Goal: Task Accomplishment & Management: Manage account settings

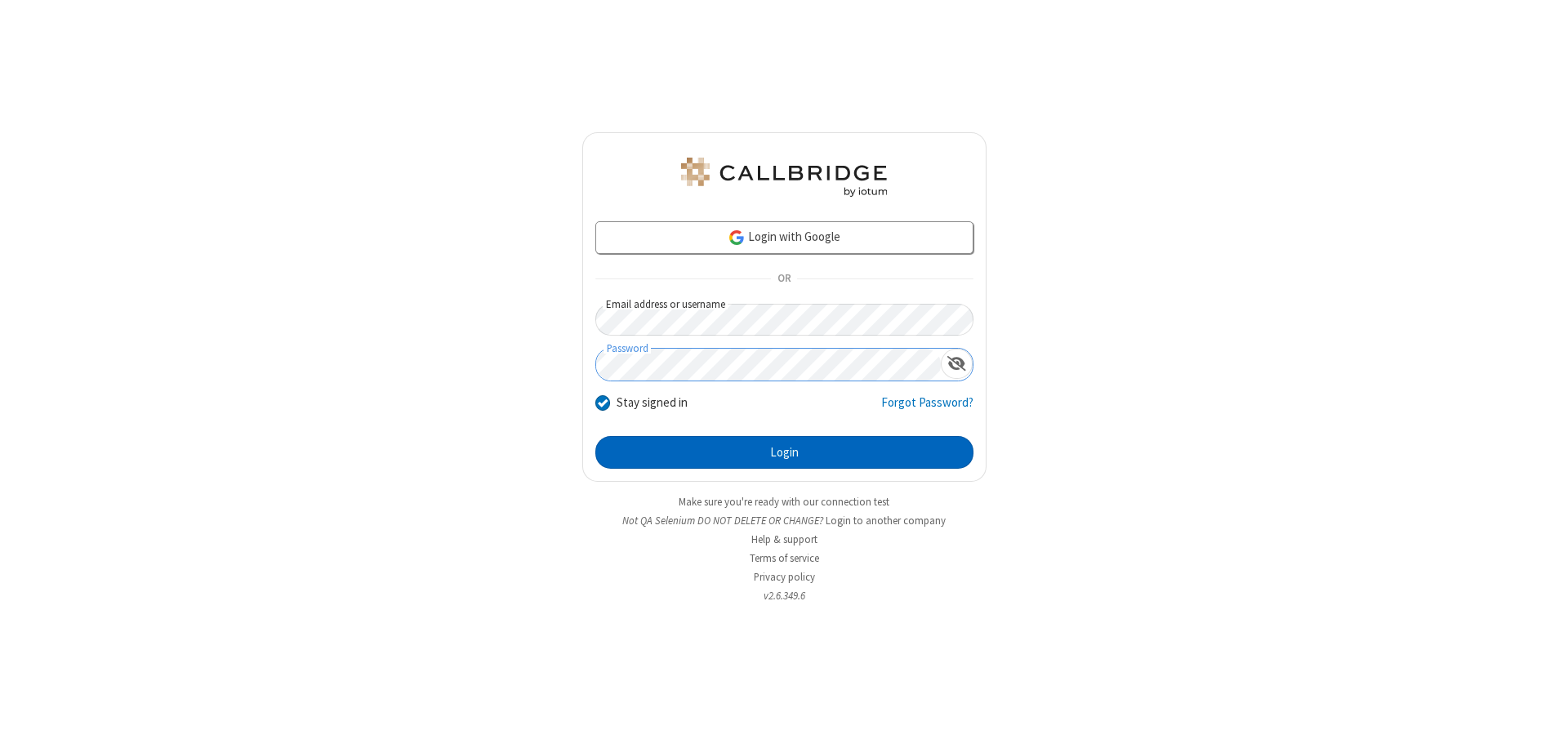
click at [784, 453] on button "Login" at bounding box center [785, 453] width 378 height 33
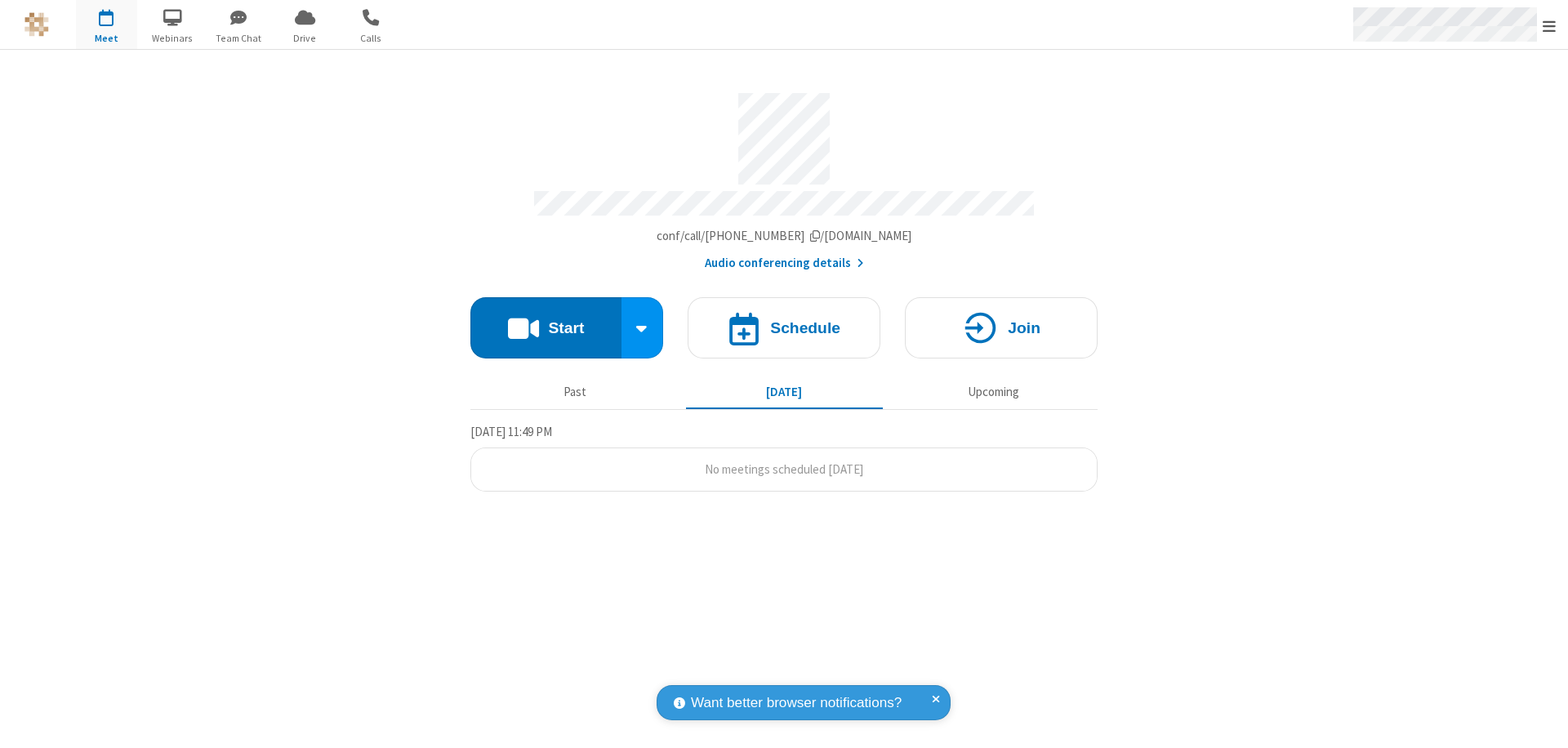
click at [1549, 25] on span "Open menu" at bounding box center [1549, 26] width 13 height 16
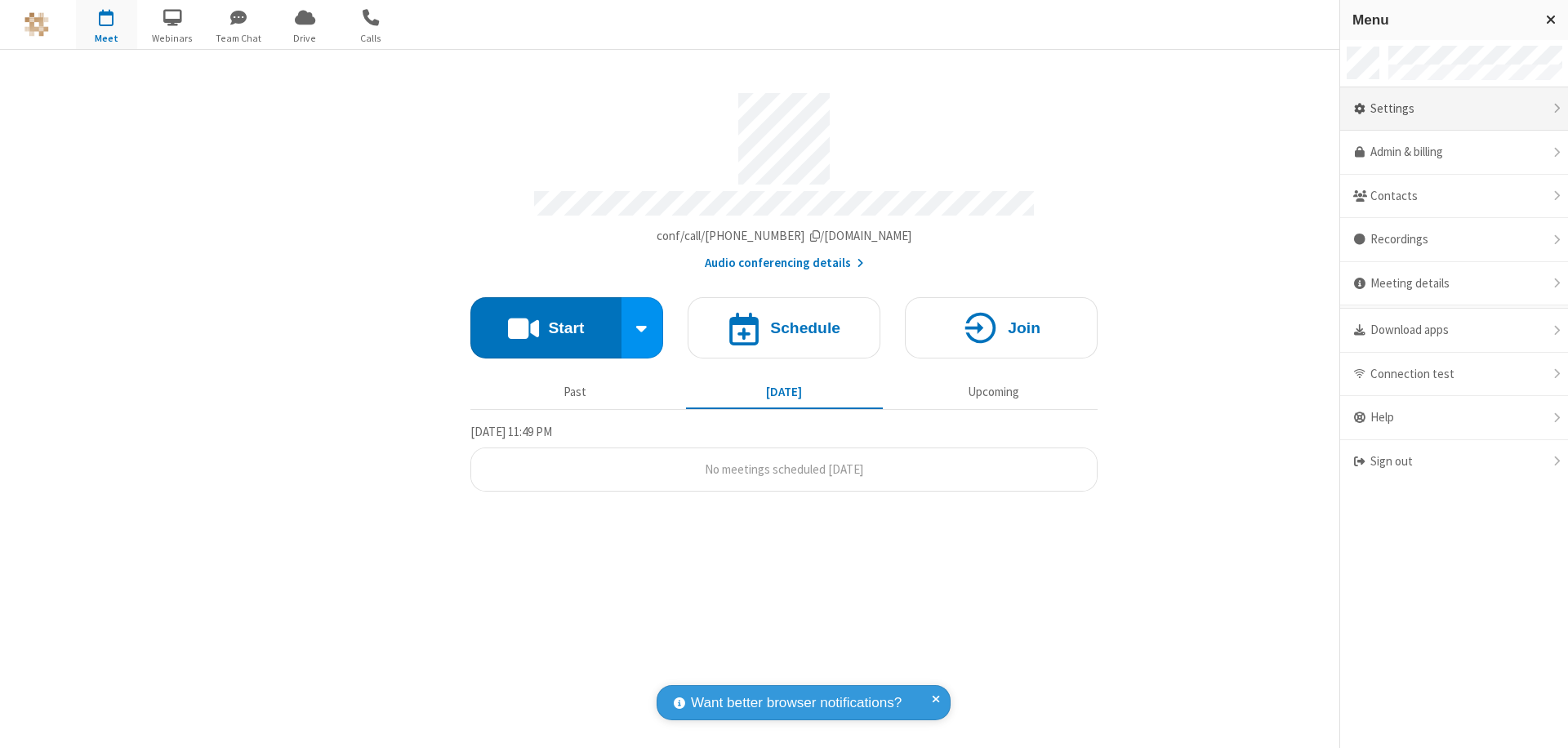
click at [1453, 109] on div "Settings" at bounding box center [1454, 110] width 228 height 44
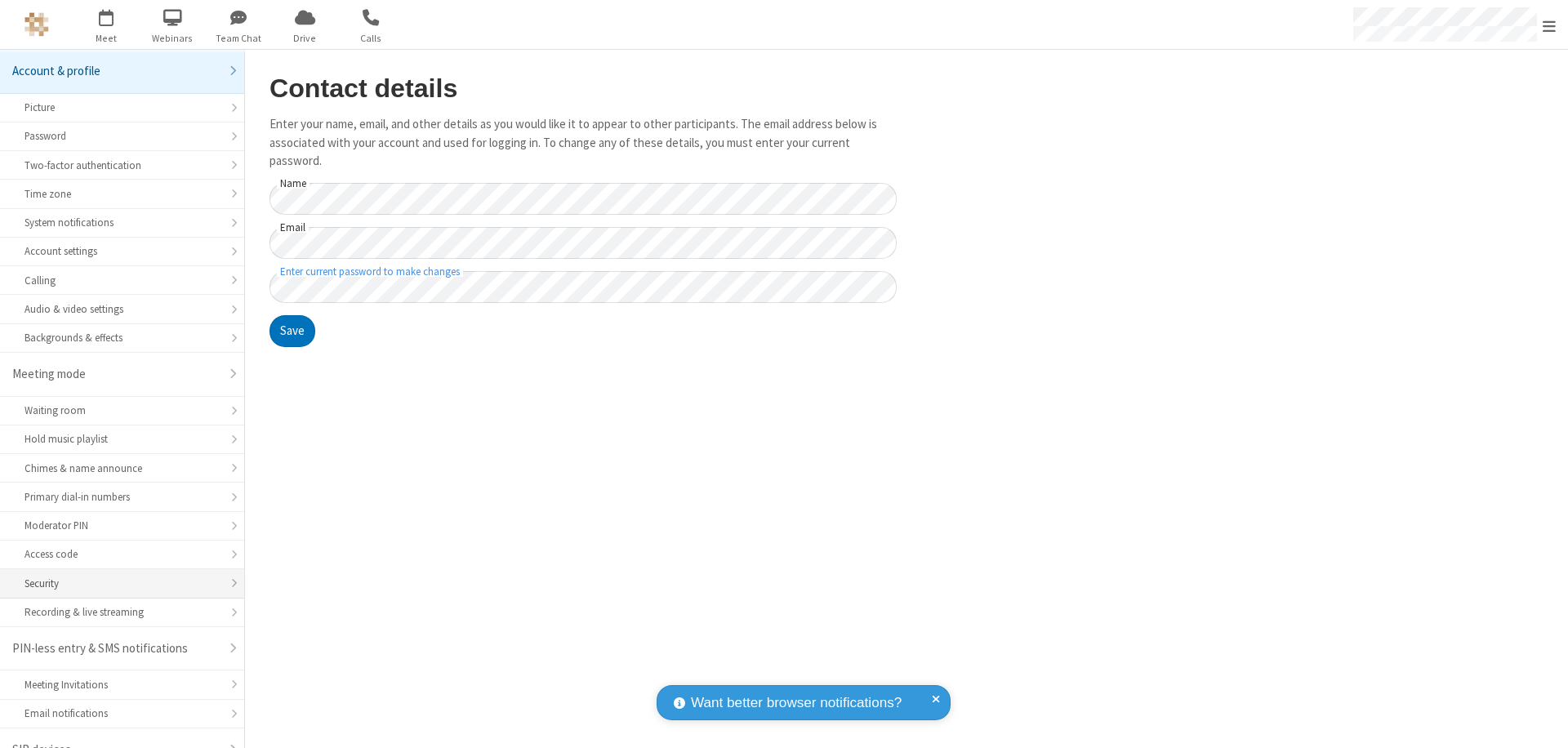
click at [116, 576] on div "Security" at bounding box center [122, 583] width 196 height 15
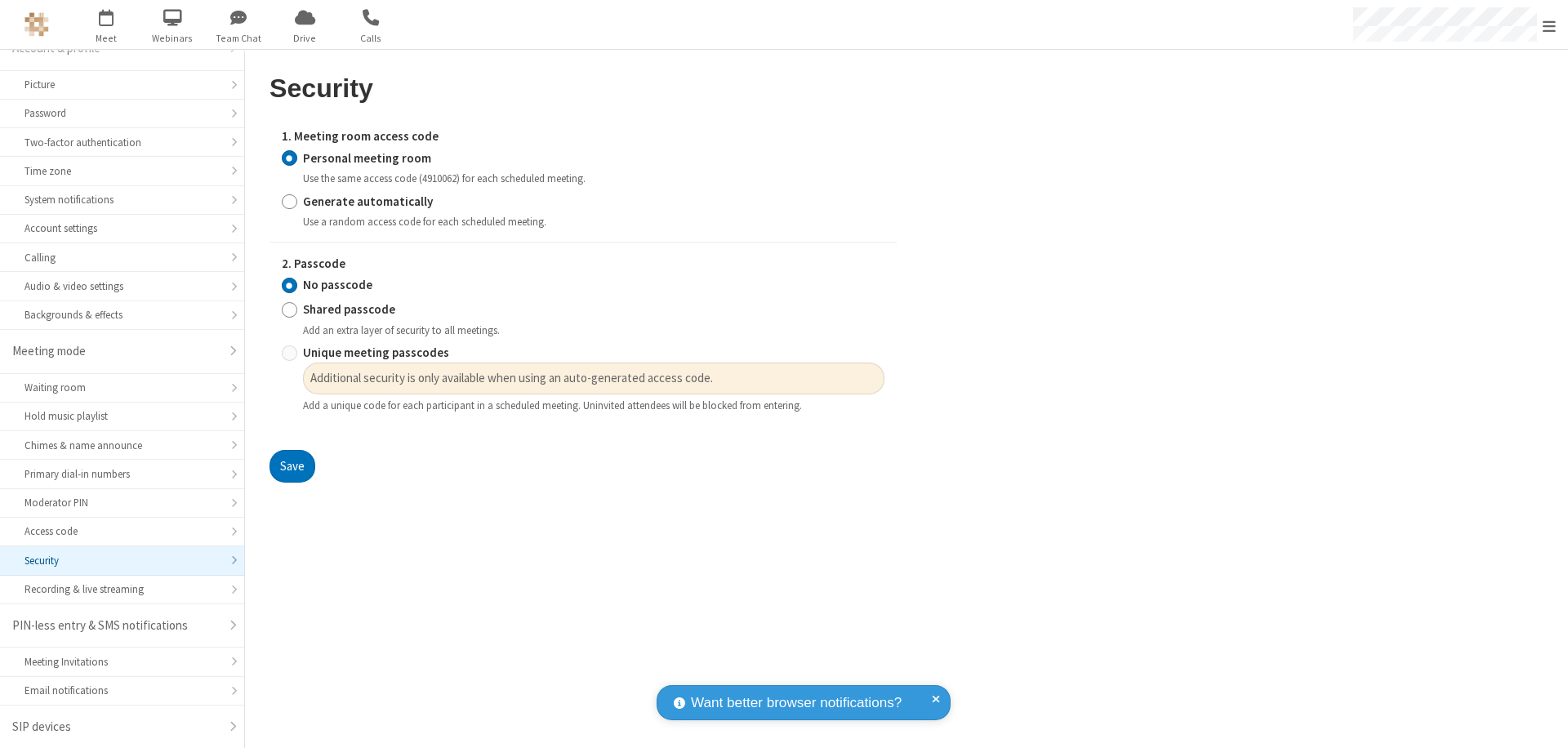
click at [289, 201] on input "Generate automatically" at bounding box center [289, 201] width 15 height 17
radio input "true"
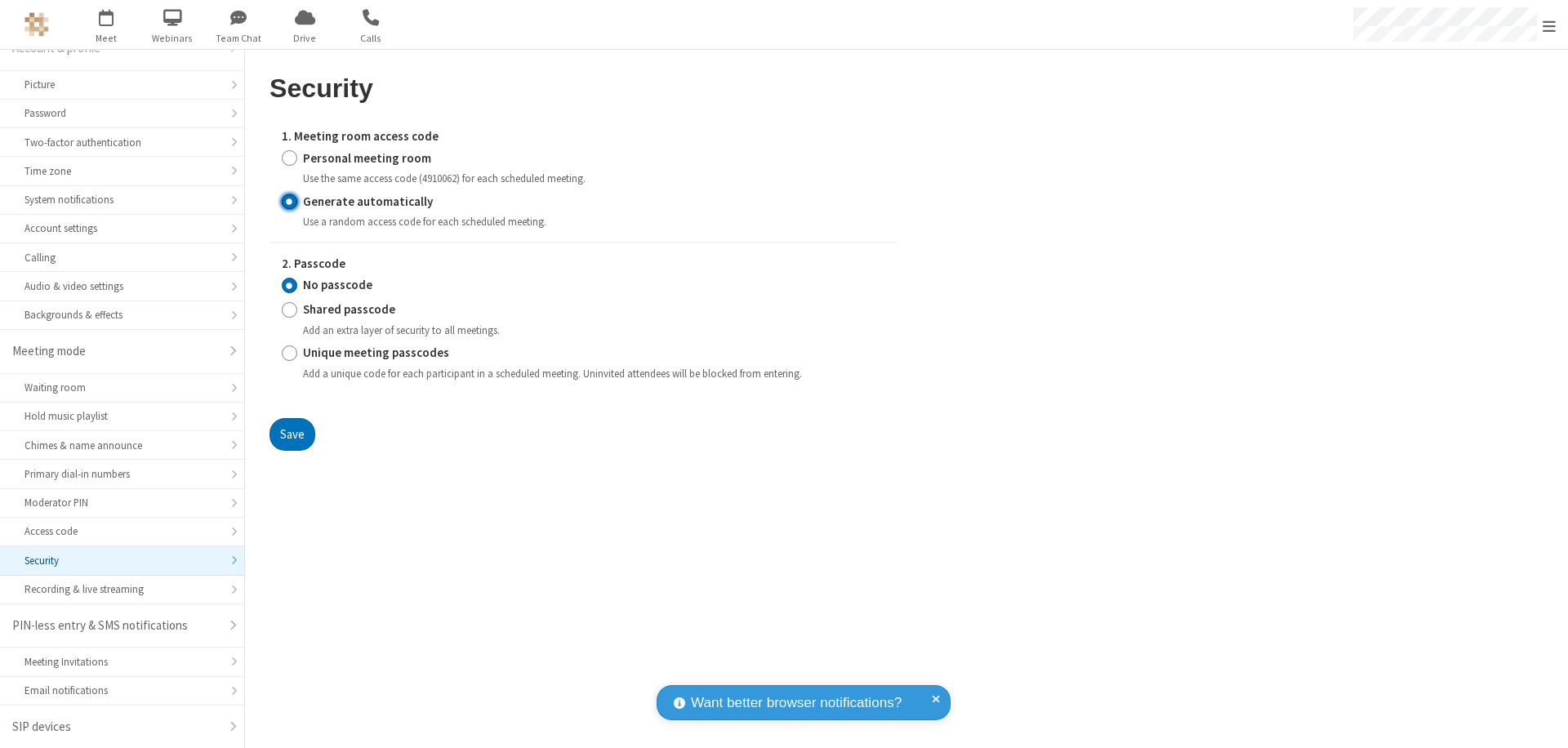
click at [289, 353] on input "Unique meeting passcodes" at bounding box center [289, 353] width 15 height 17
radio input "true"
click at [292, 434] on button "Save" at bounding box center [292, 435] width 46 height 33
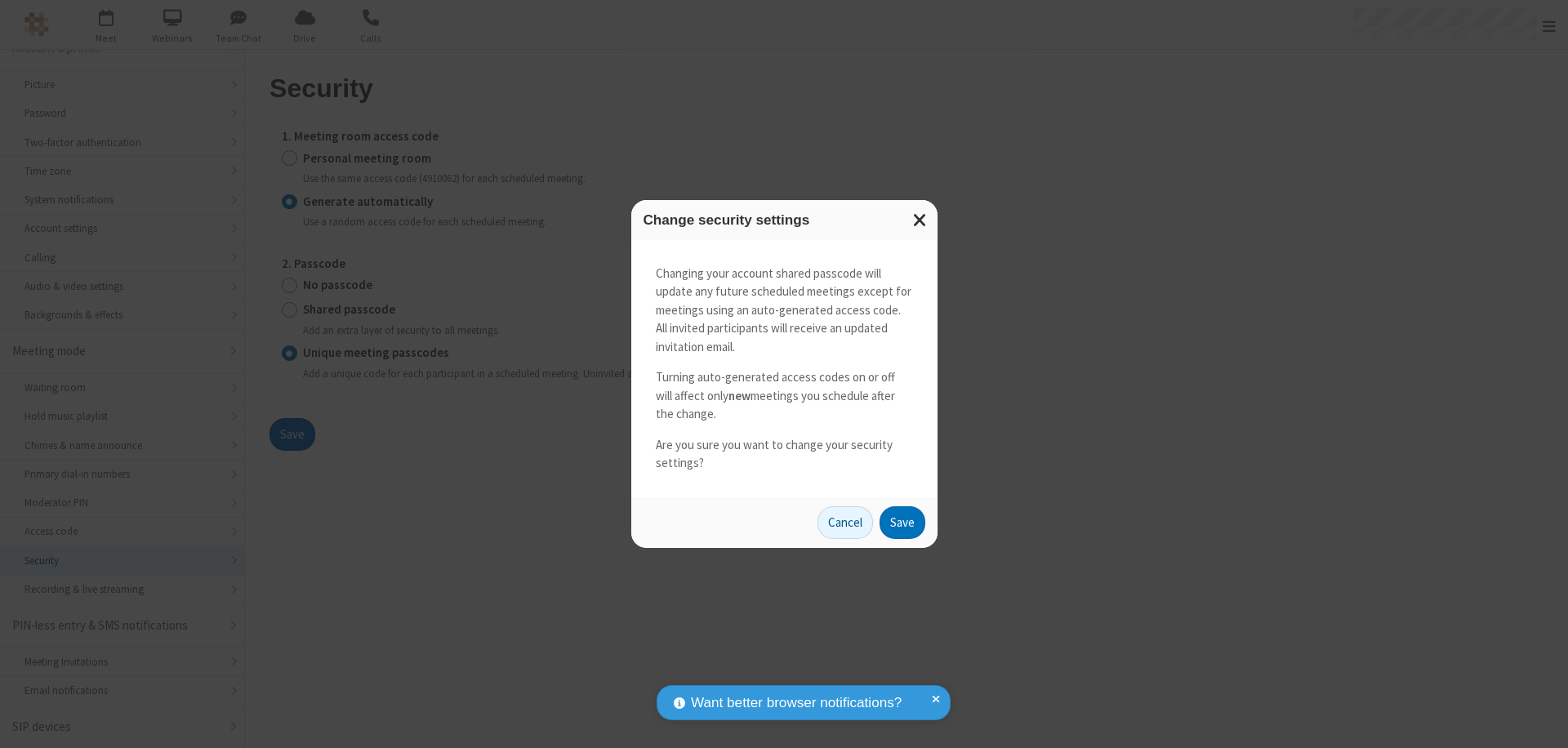
click at [902, 522] on button "Save" at bounding box center [902, 523] width 46 height 33
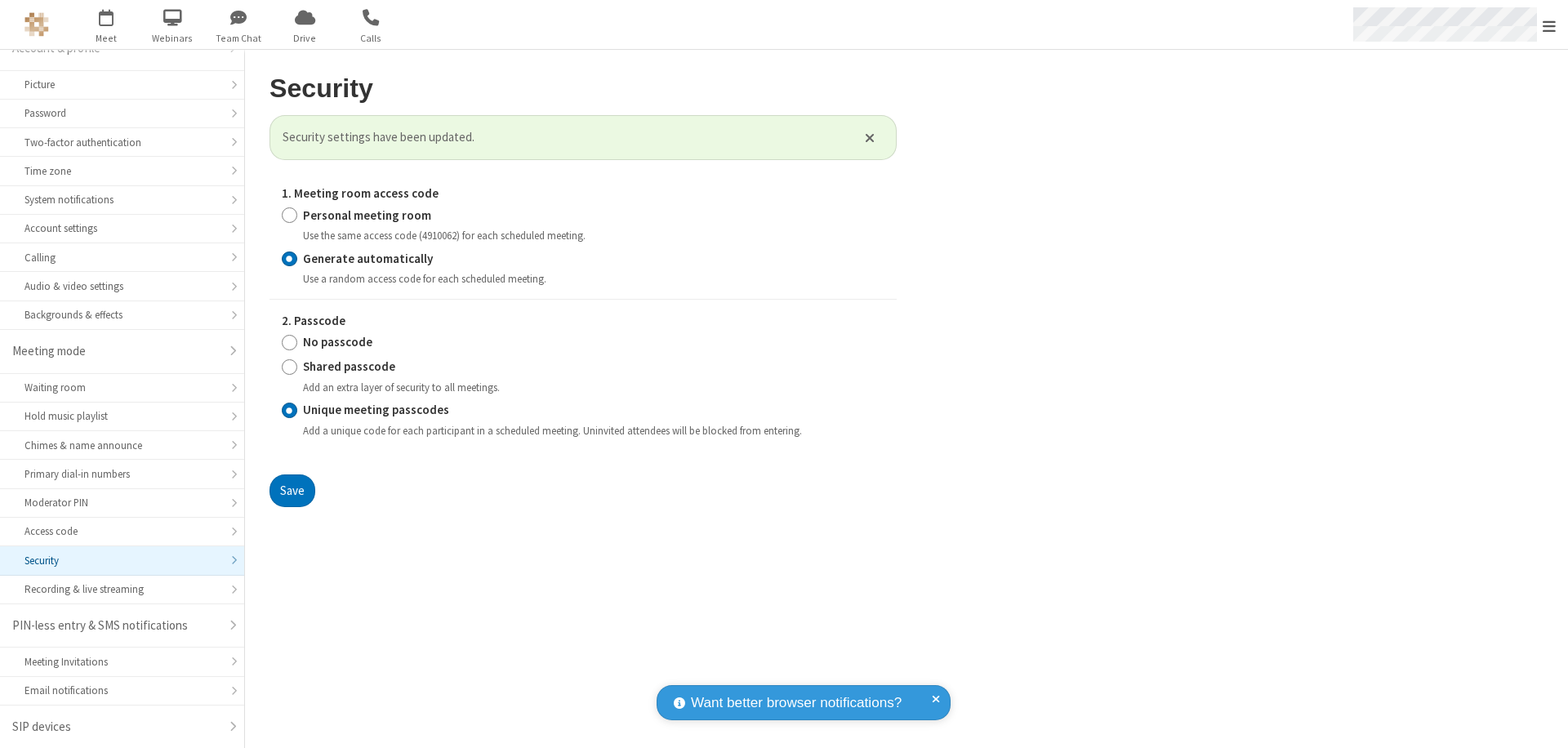
click at [1549, 25] on span "Open menu" at bounding box center [1549, 26] width 13 height 16
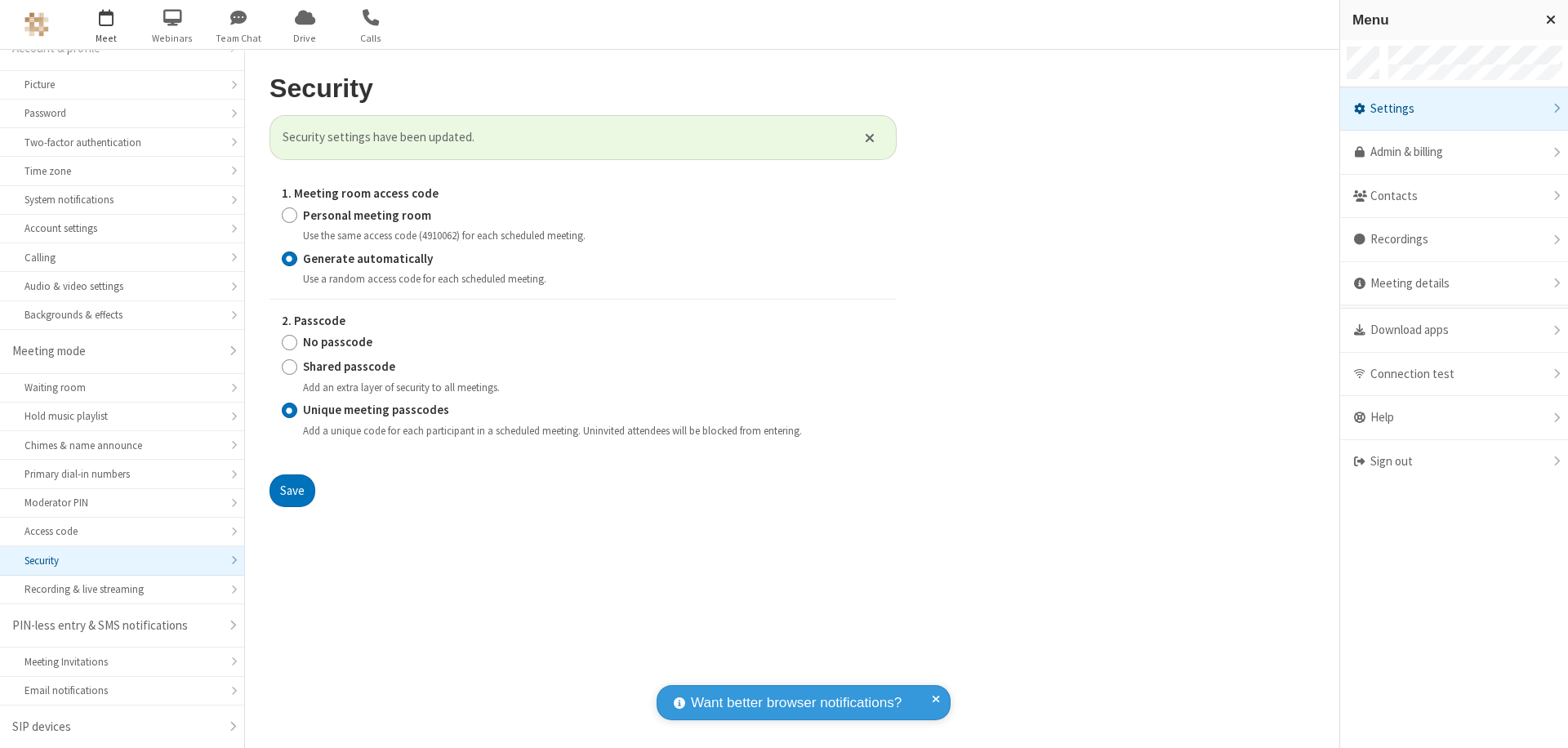
click at [106, 24] on span "button" at bounding box center [107, 17] width 62 height 28
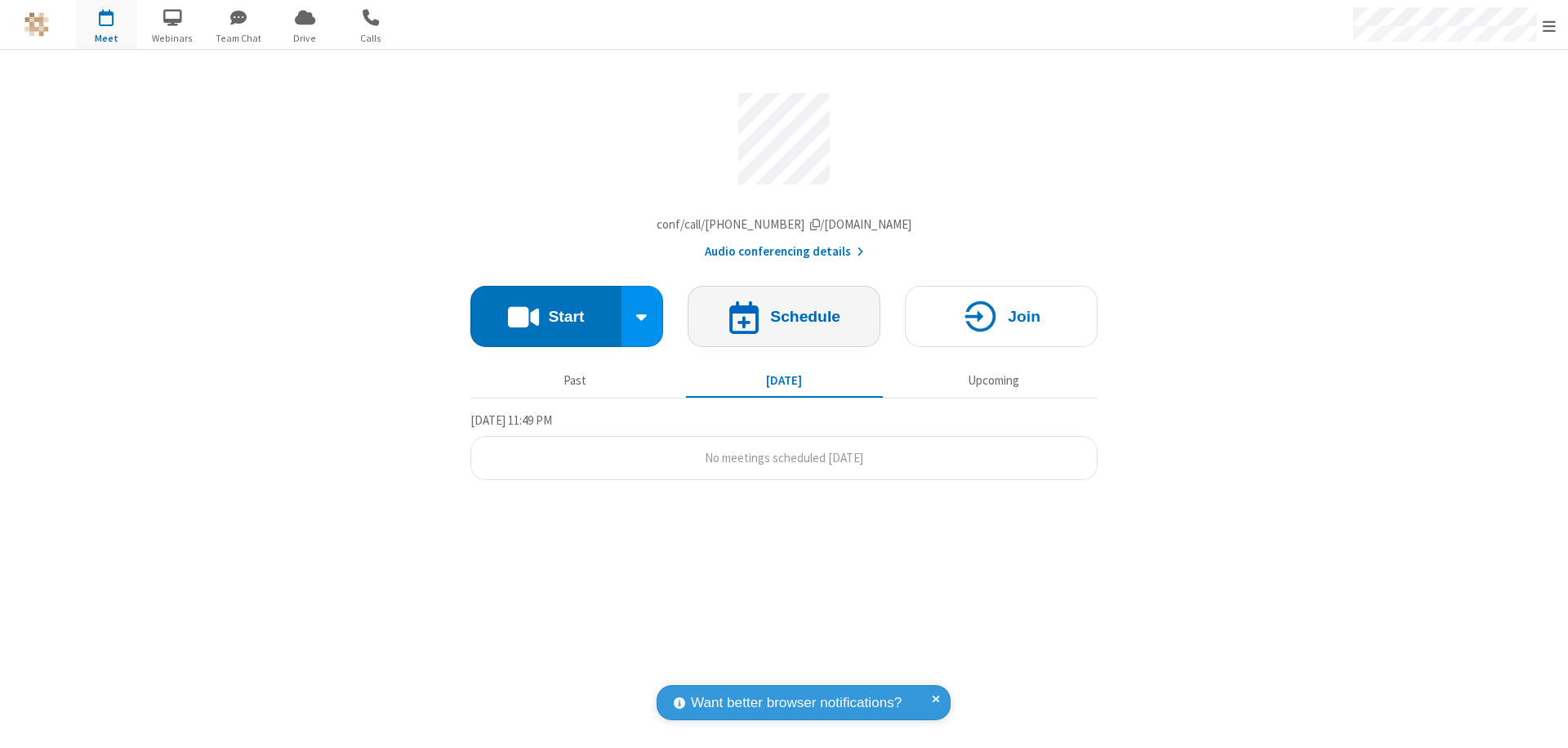
click at [784, 321] on h4 "Schedule" at bounding box center [806, 316] width 71 height 15
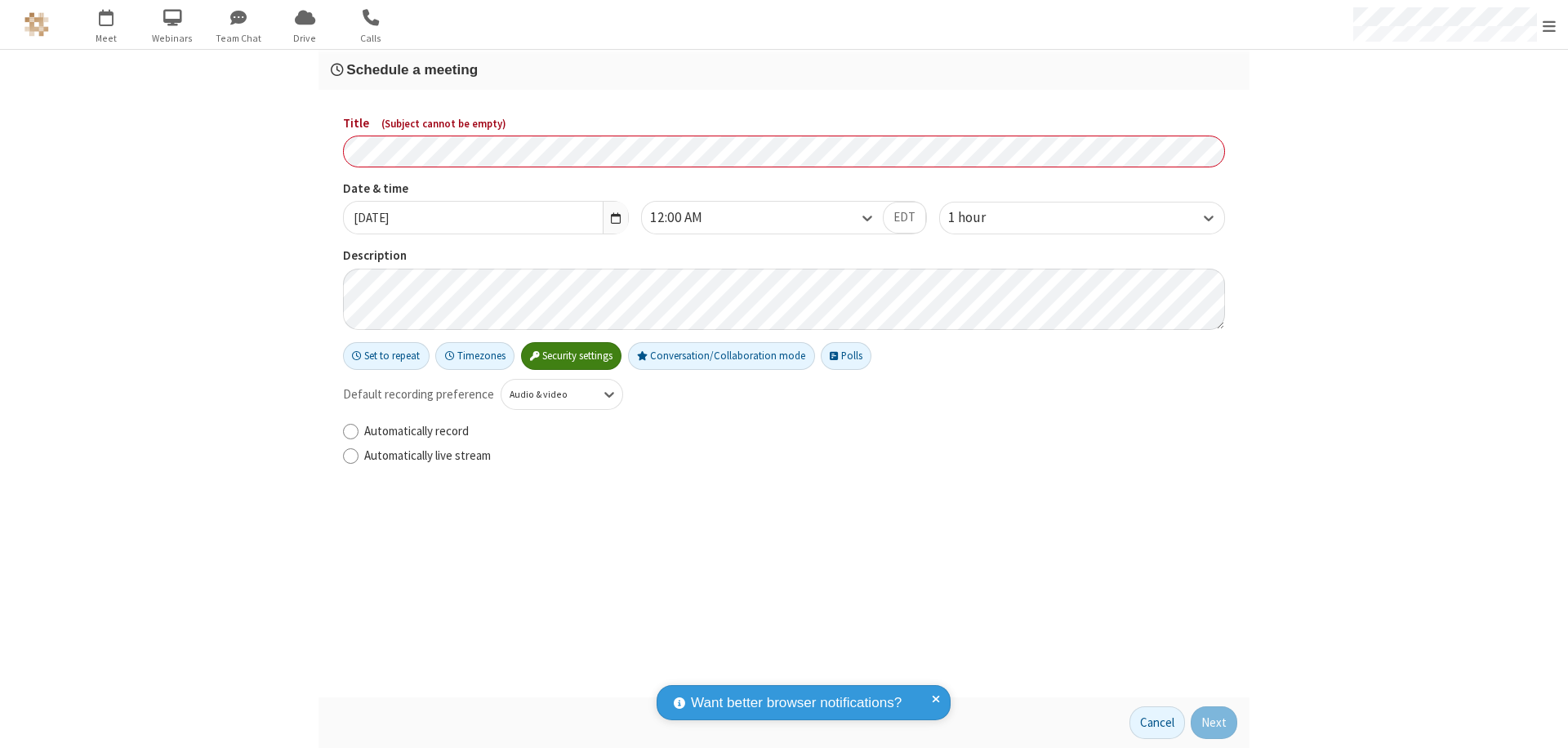
click at [784, 70] on h3 "Schedule a meeting" at bounding box center [783, 70] width 906 height 15
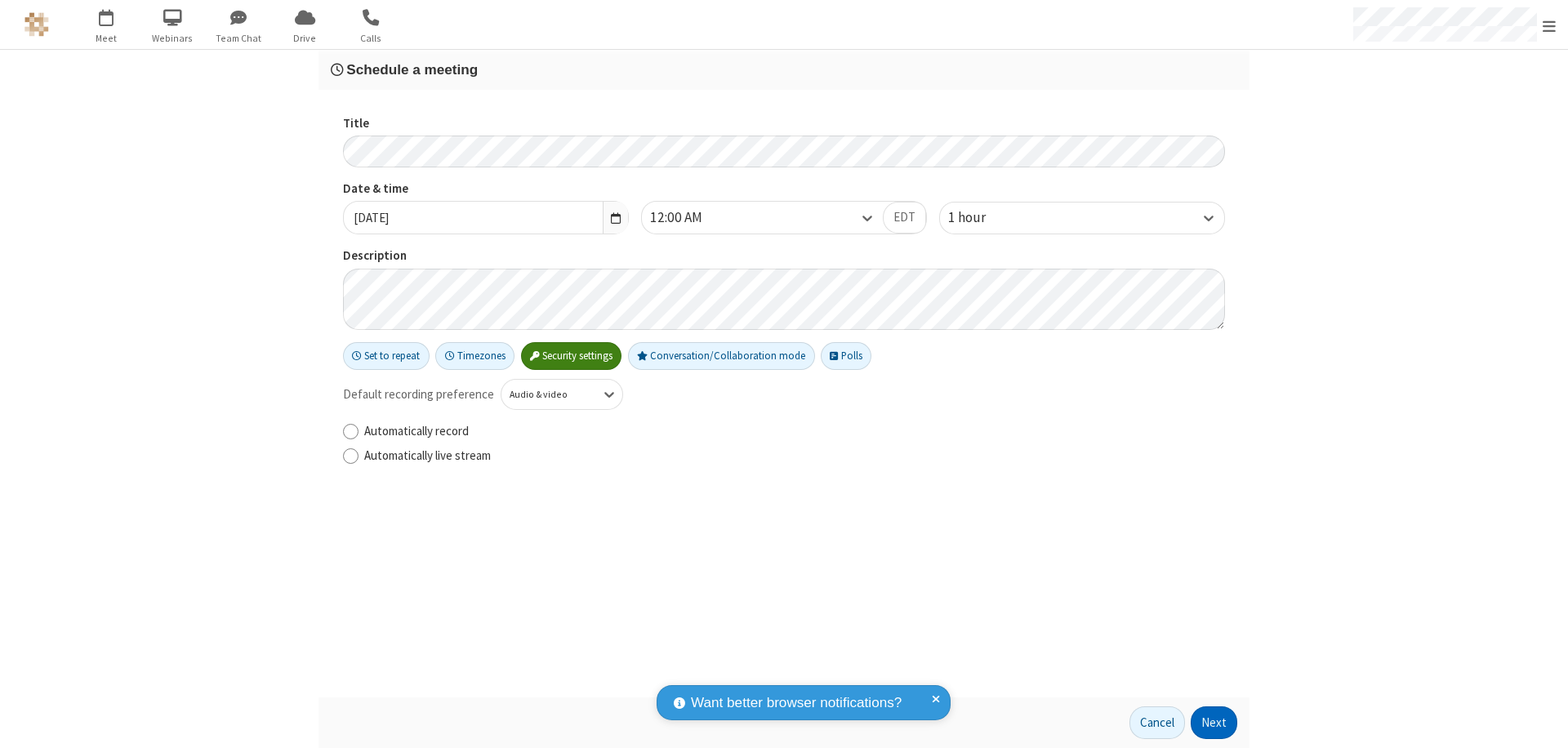
click at [1214, 723] on button "Next" at bounding box center [1213, 723] width 46 height 33
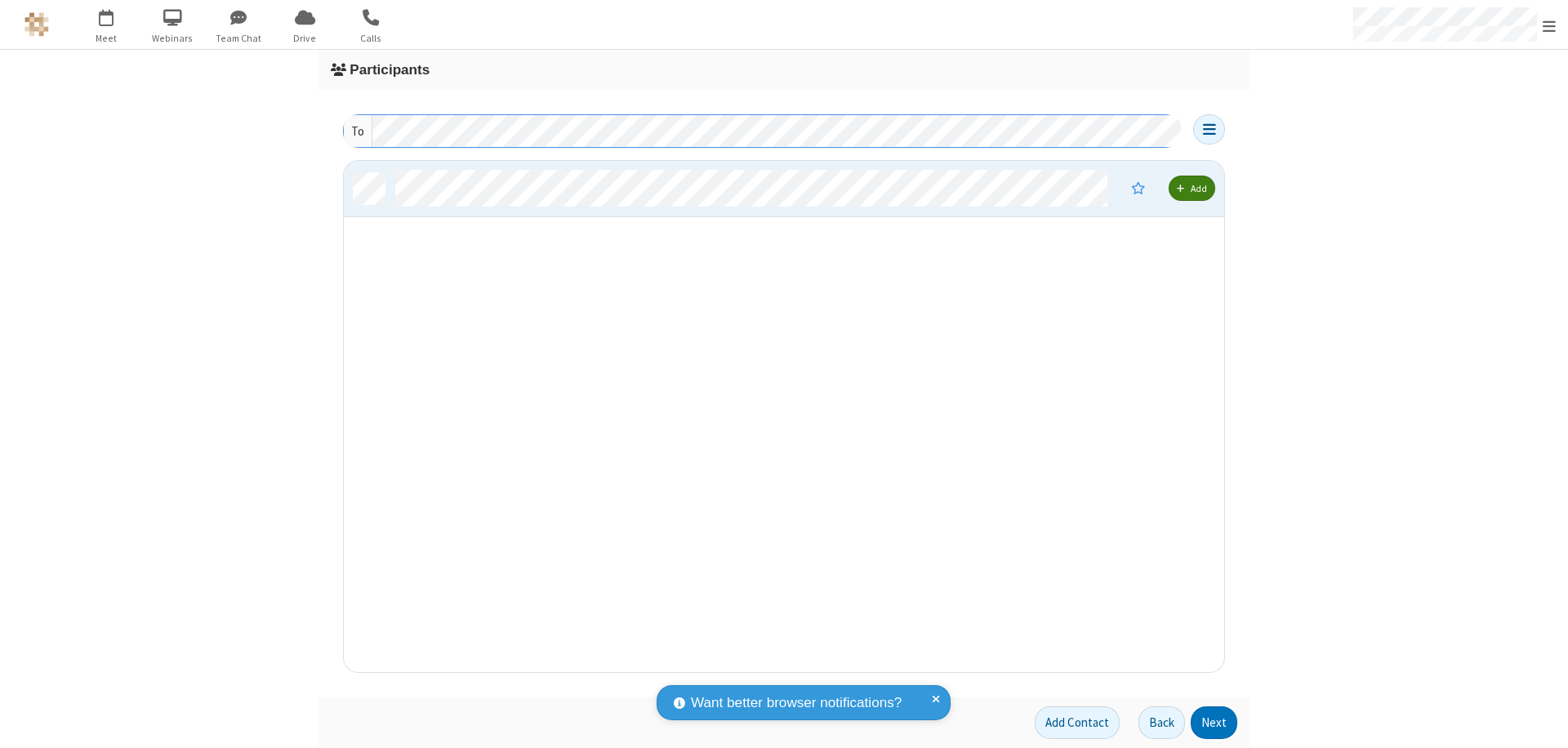
scroll to position [499, 868]
click at [1214, 723] on button "Next" at bounding box center [1213, 723] width 46 height 33
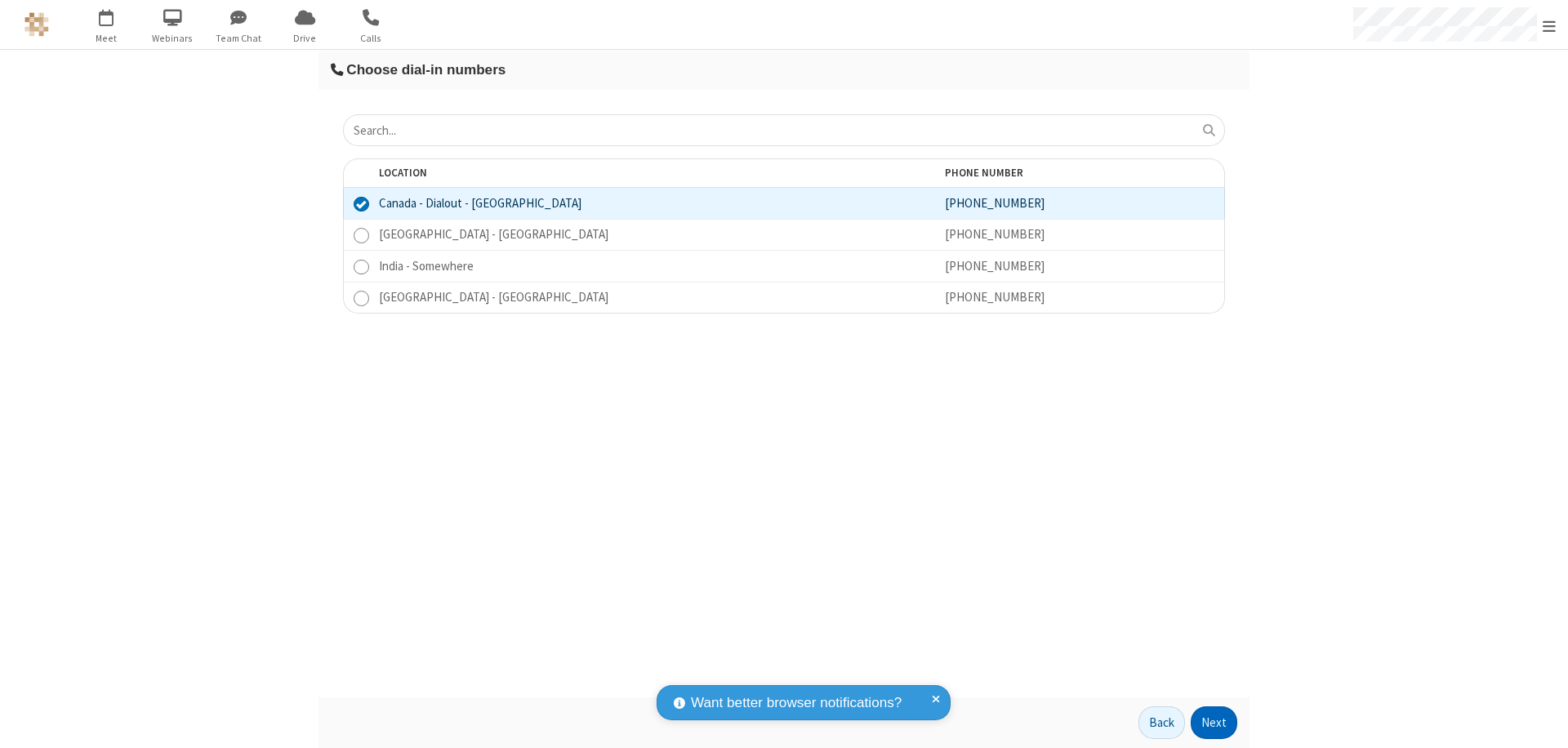
click at [1214, 723] on button "Next" at bounding box center [1213, 723] width 46 height 33
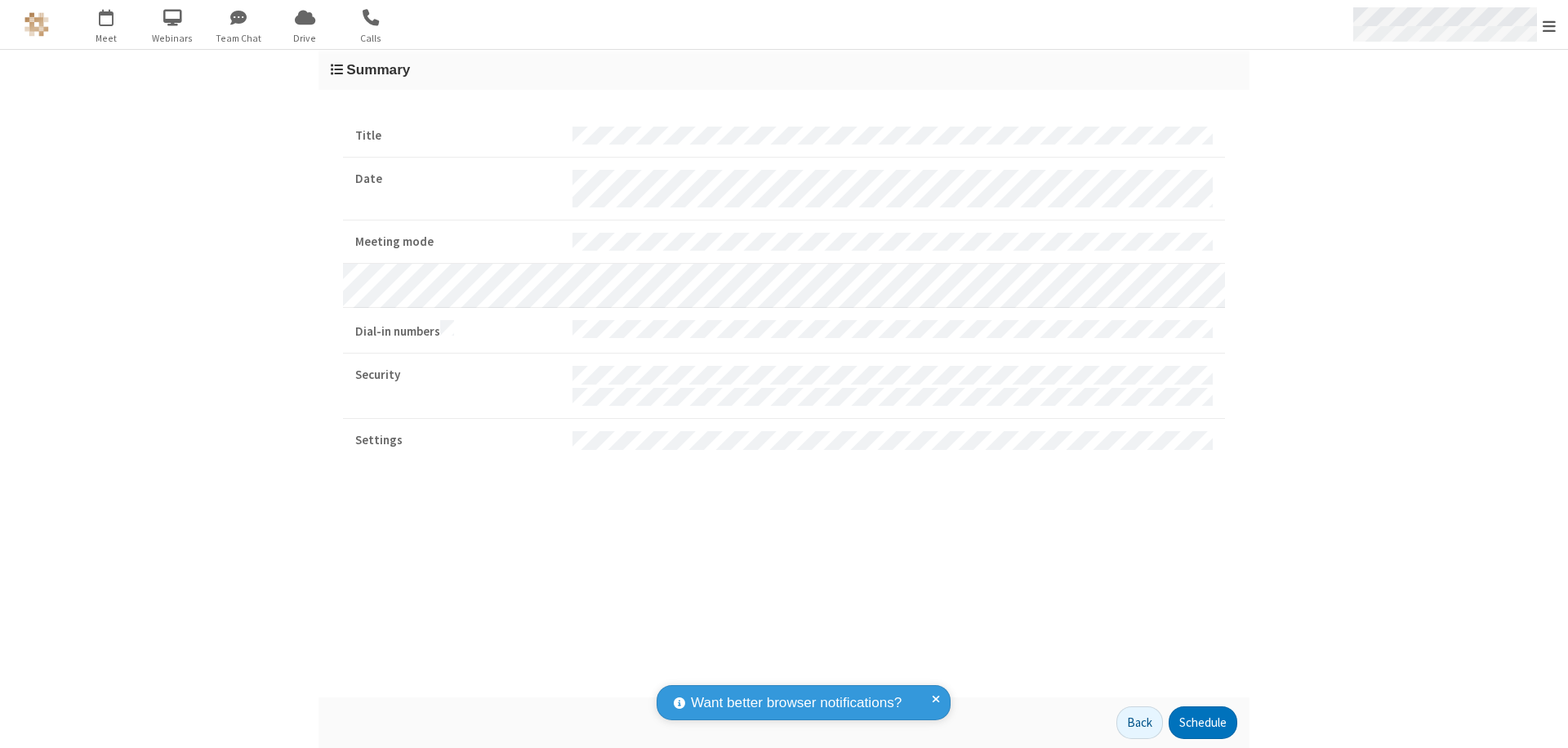
click at [1549, 25] on span "Open menu" at bounding box center [1549, 26] width 13 height 16
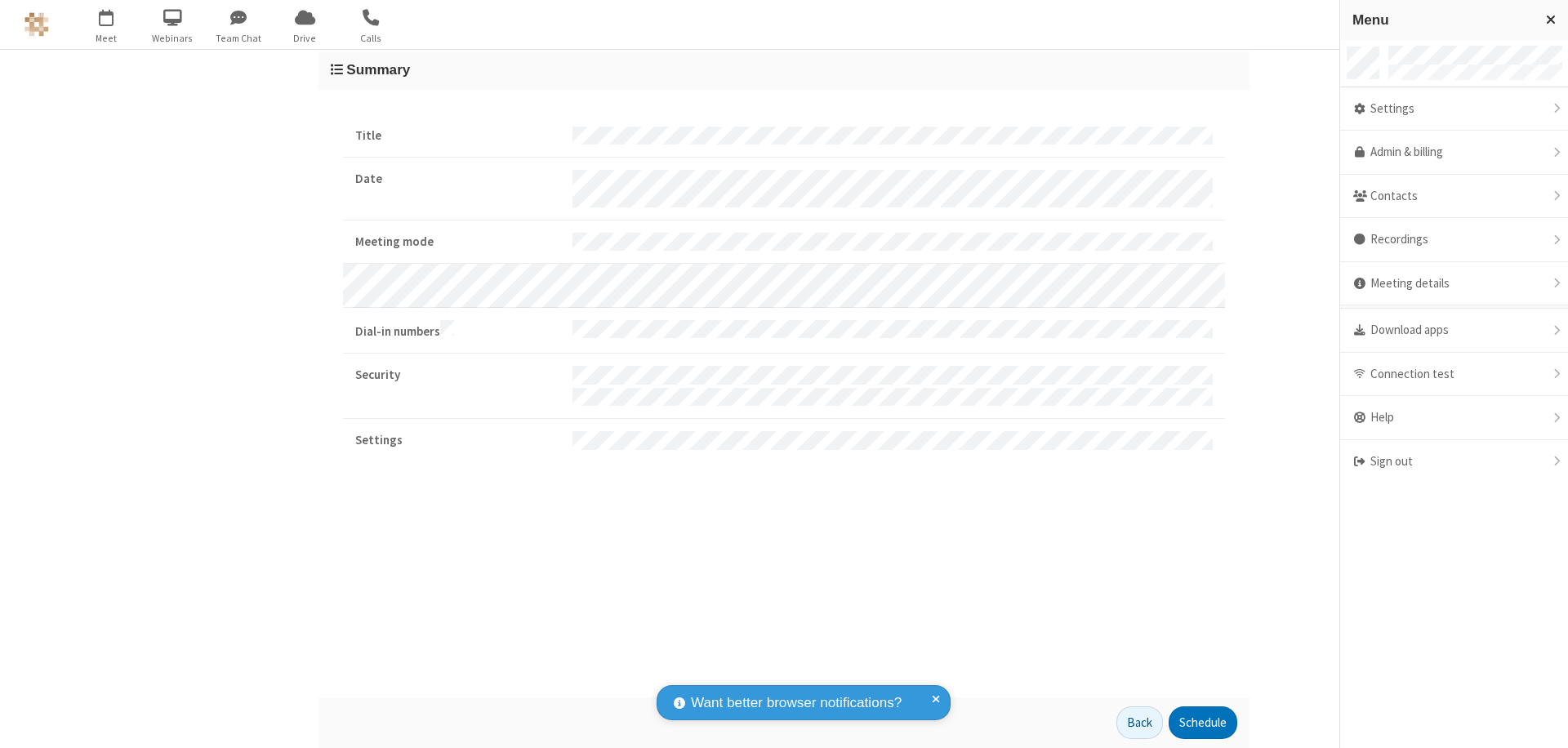
click at [1453, 109] on div "Settings" at bounding box center [1454, 110] width 228 height 44
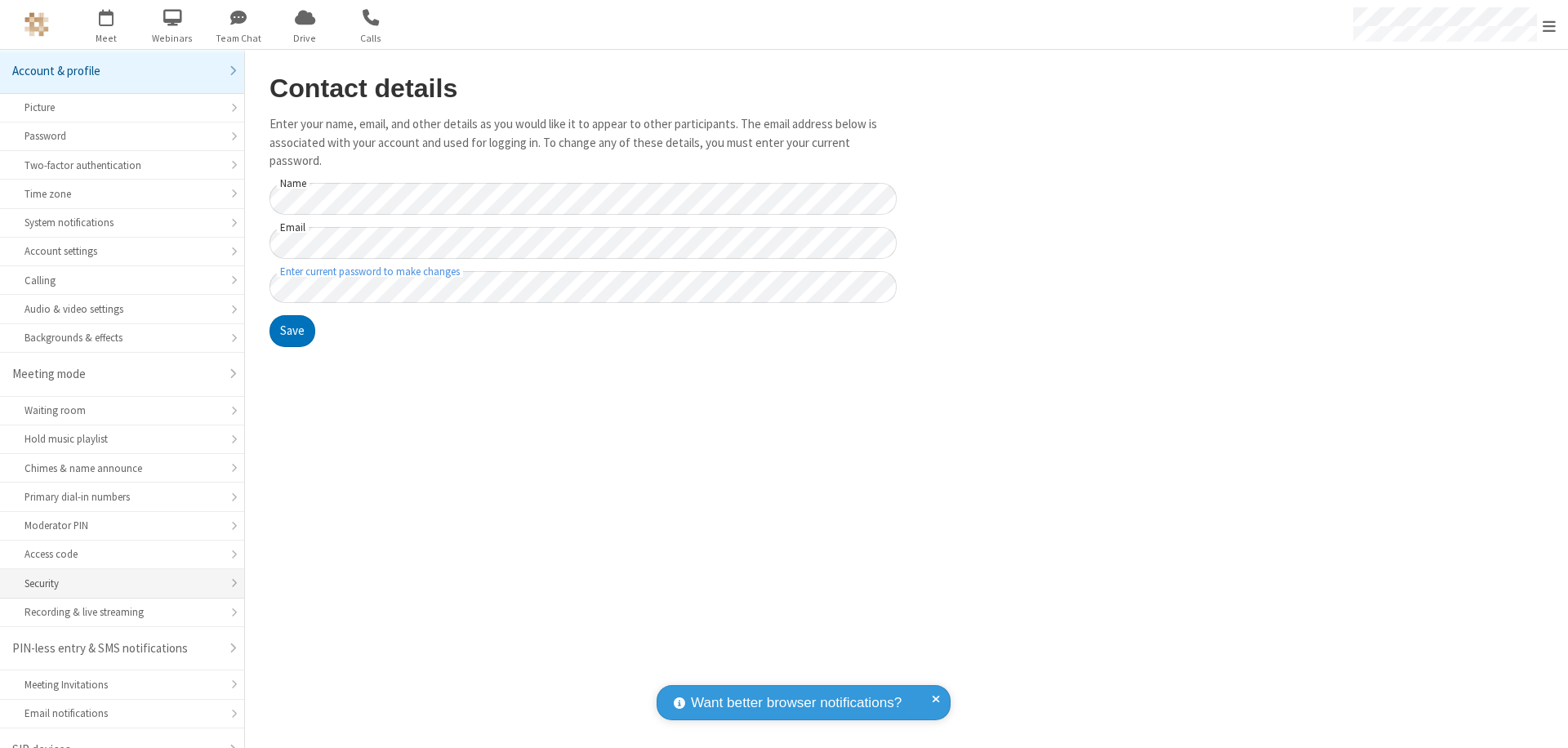
click at [116, 576] on div "Security" at bounding box center [122, 583] width 196 height 15
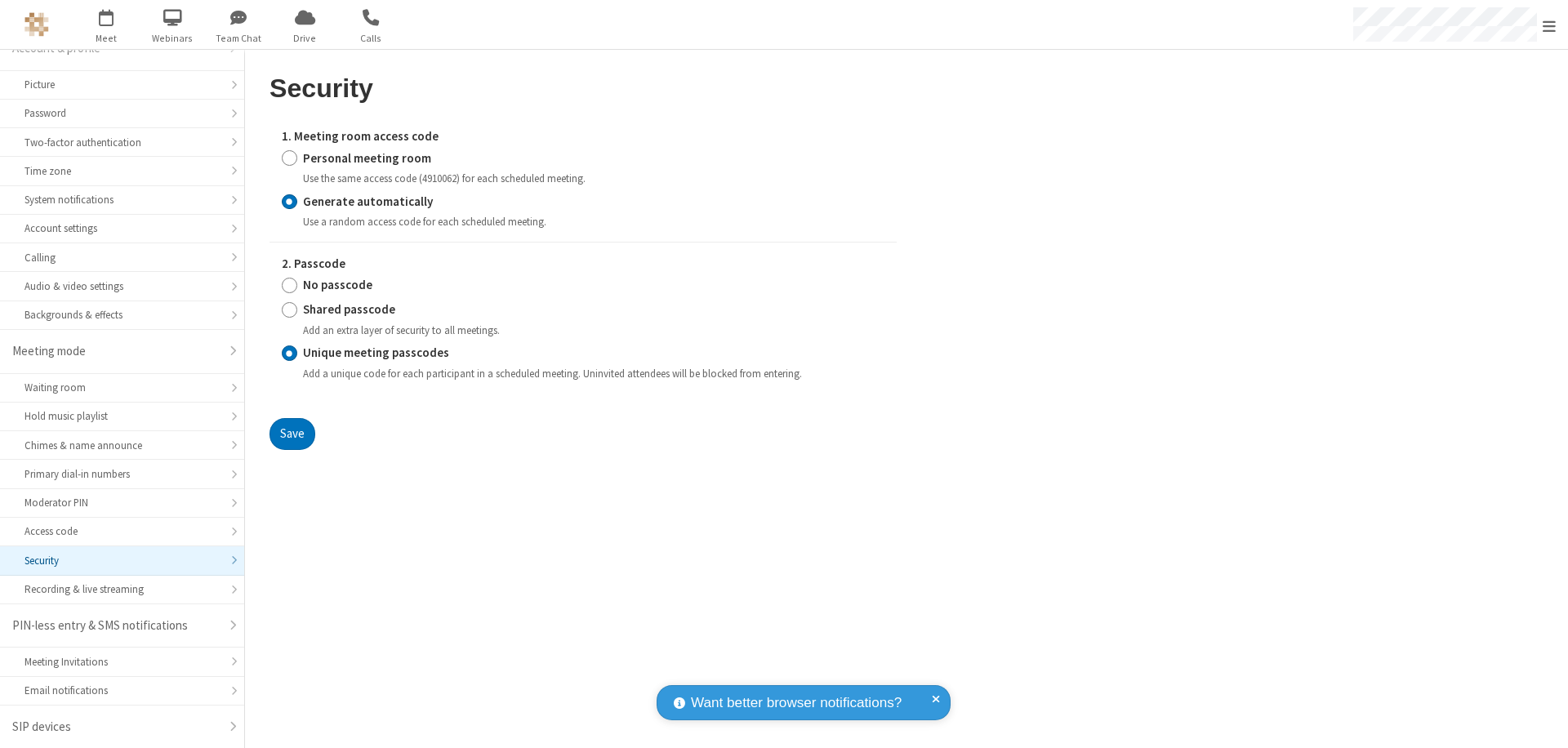
click at [289, 158] on input "Personal meeting room" at bounding box center [289, 158] width 15 height 17
radio input "true"
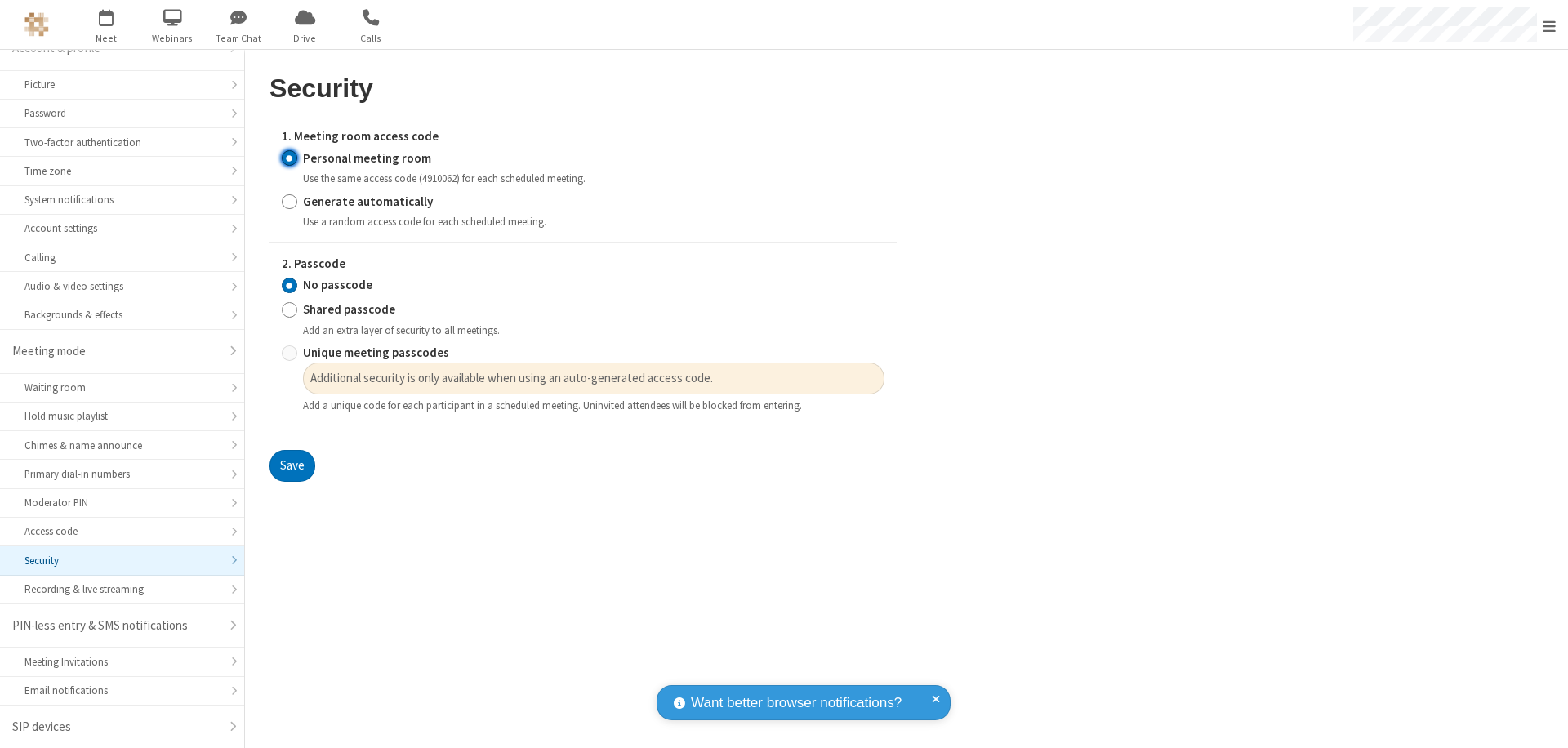
click at [289, 285] on input "No passcode" at bounding box center [289, 285] width 15 height 17
click at [292, 466] on button "Save" at bounding box center [292, 466] width 46 height 33
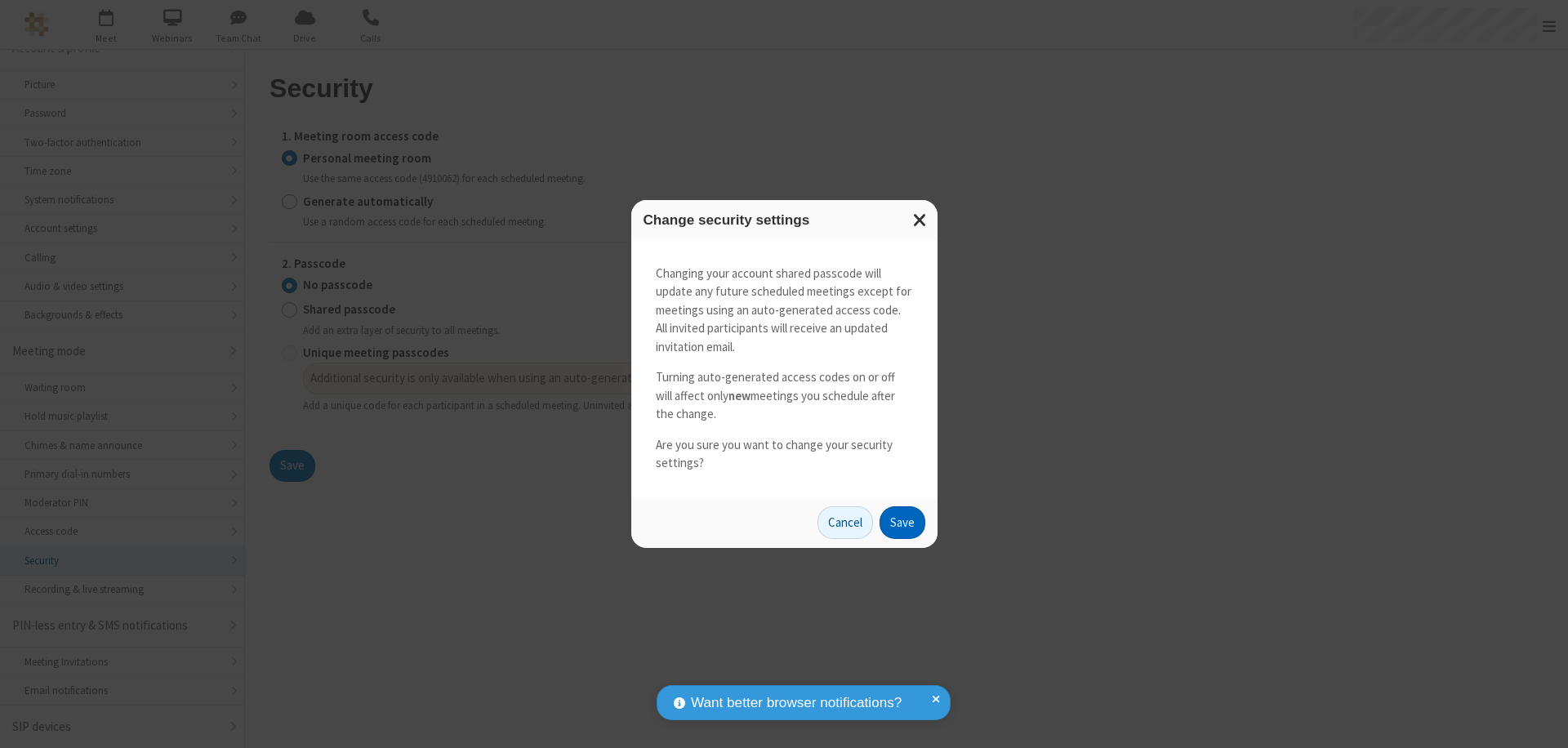
click at [902, 522] on button "Save" at bounding box center [902, 523] width 46 height 33
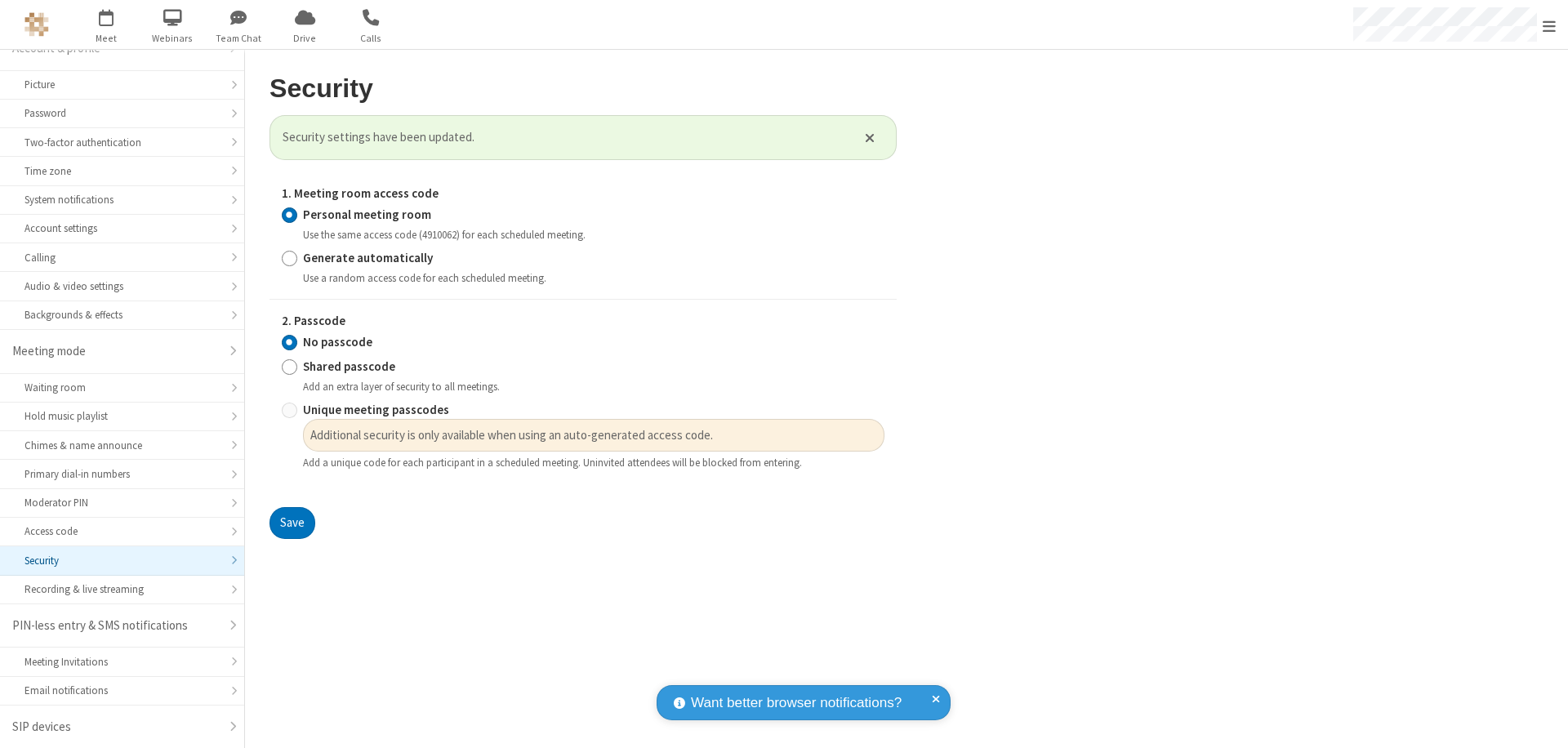
click at [1549, 24] on span "Open menu" at bounding box center [1549, 26] width 13 height 16
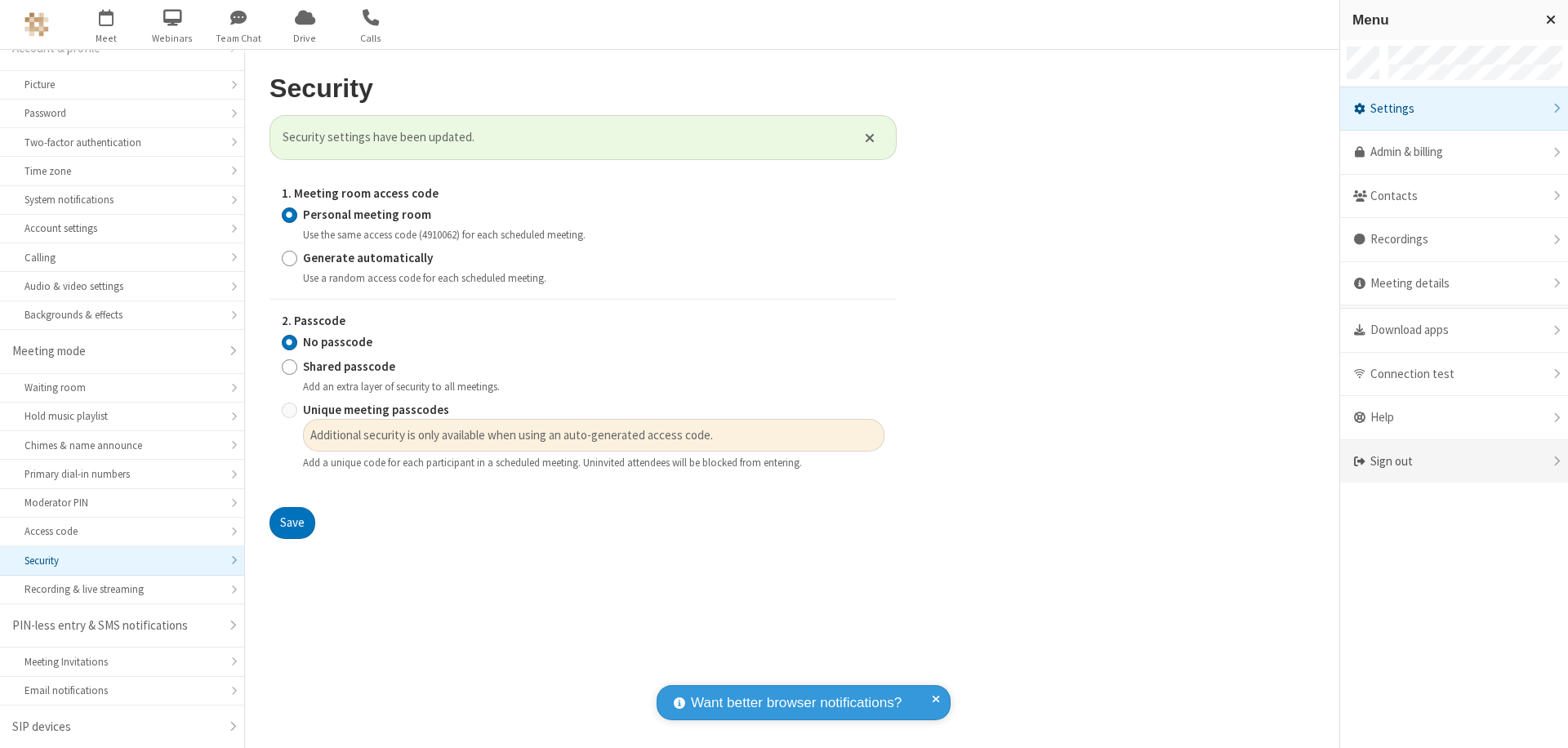
click at [1453, 462] on div "Sign out" at bounding box center [1454, 462] width 228 height 43
